Goal: Task Accomplishment & Management: Manage account settings

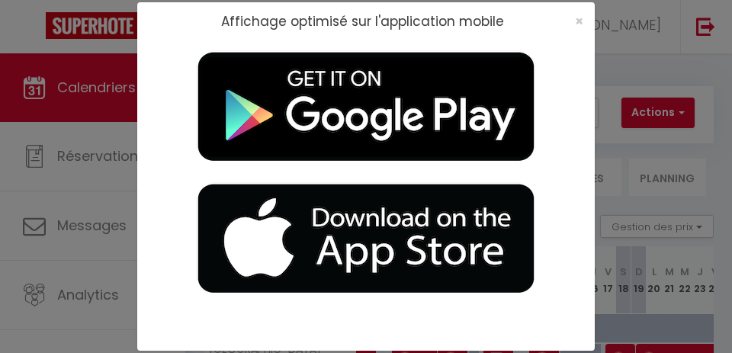
click at [575, 14] on span "×" at bounding box center [579, 20] width 8 height 19
click at [580, 20] on div at bounding box center [366, 176] width 732 height 353
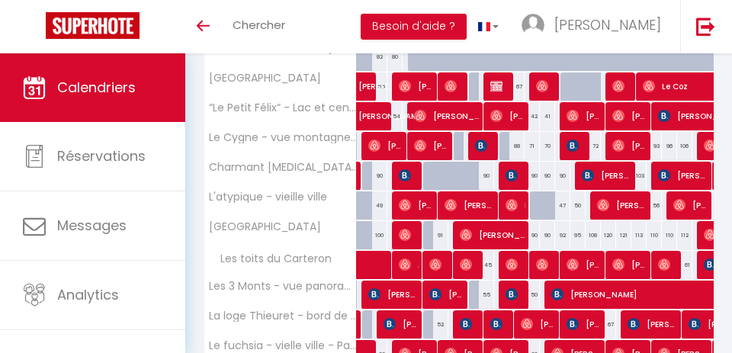
scroll to position [273, 0]
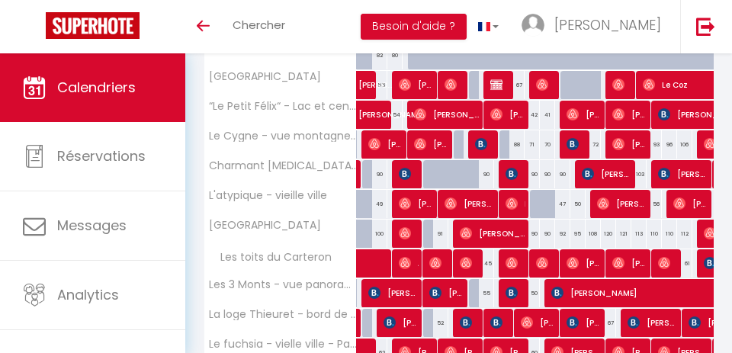
click at [514, 110] on span "[PERSON_NAME]" at bounding box center [508, 114] width 36 height 29
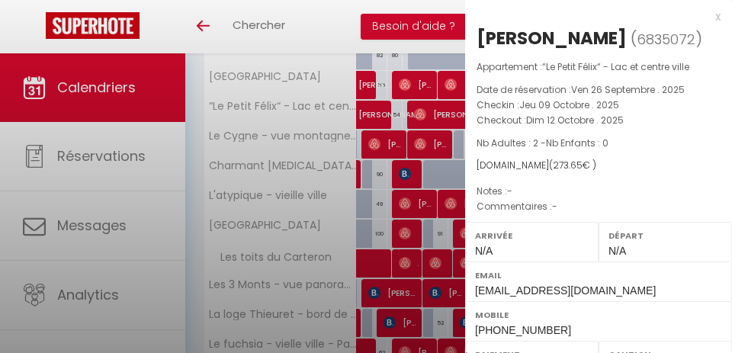
select select "OK"
select select "0"
select select "1"
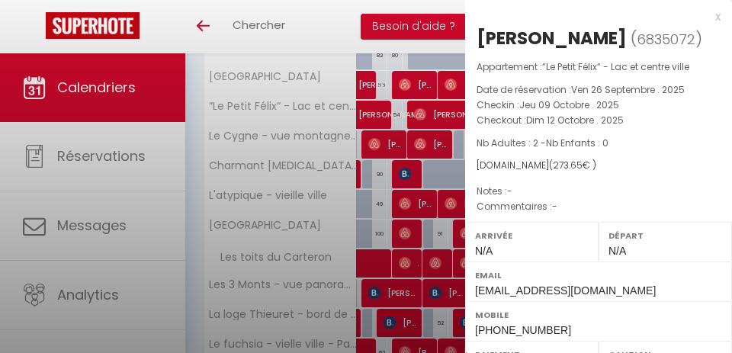
select select
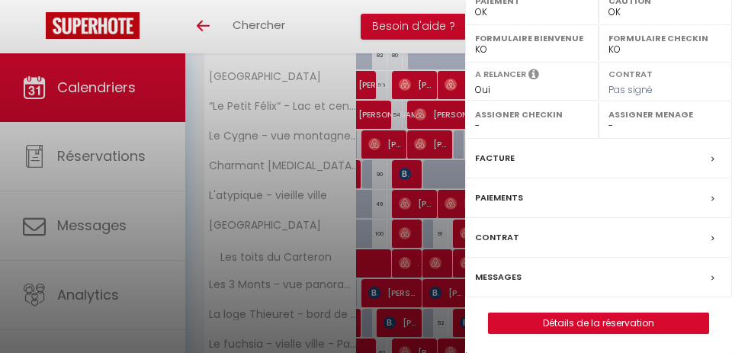
scroll to position [353, 0]
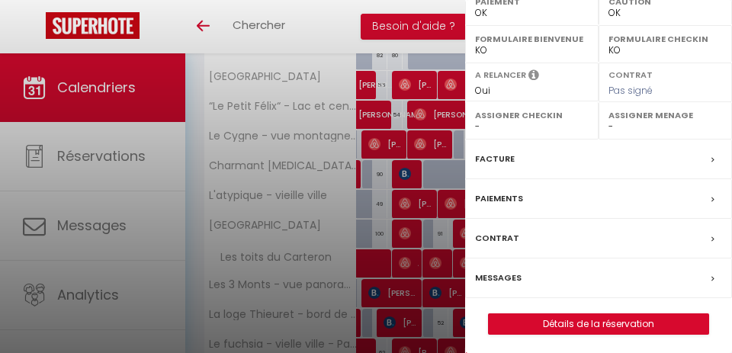
click at [490, 278] on label "Messages" at bounding box center [498, 278] width 47 height 16
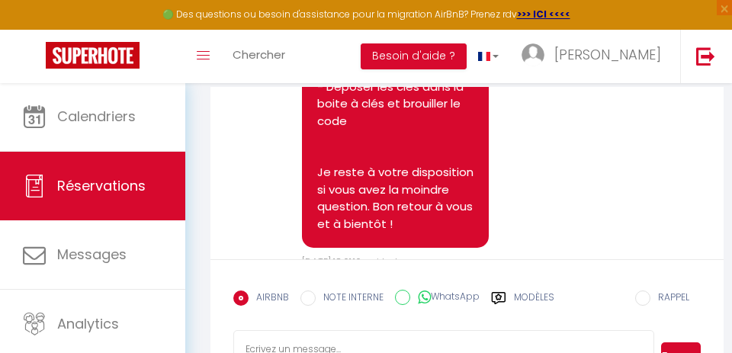
scroll to position [223, 0]
